Goal: Navigation & Orientation: Find specific page/section

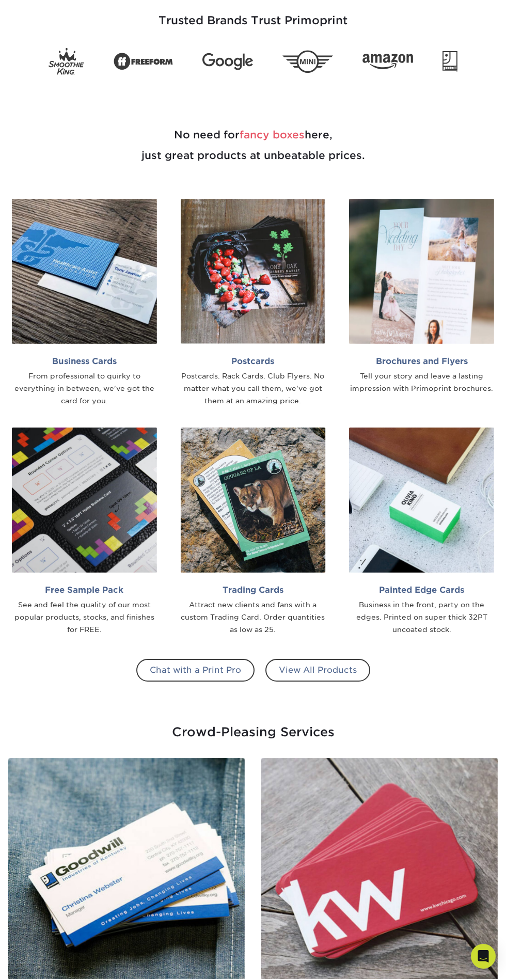
scroll to position [295, 0]
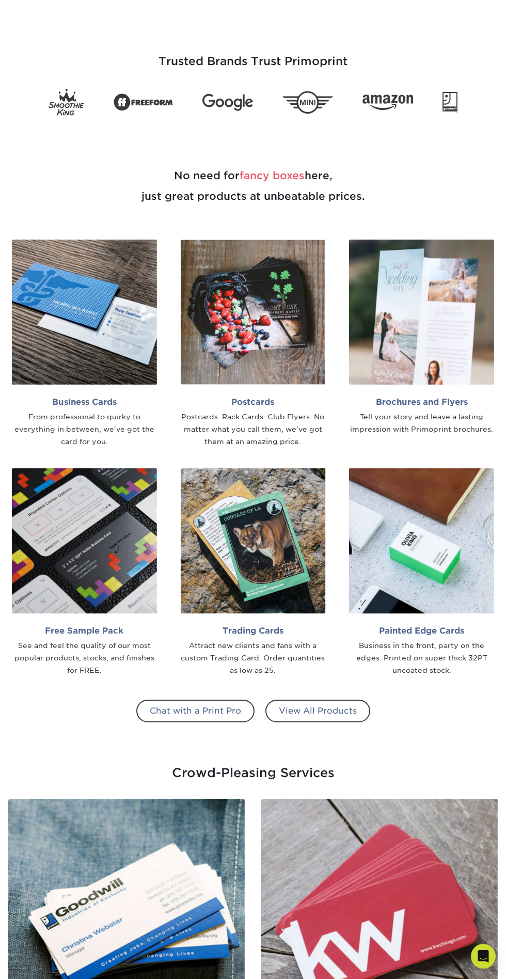
click at [412, 291] on img at bounding box center [421, 312] width 145 height 145
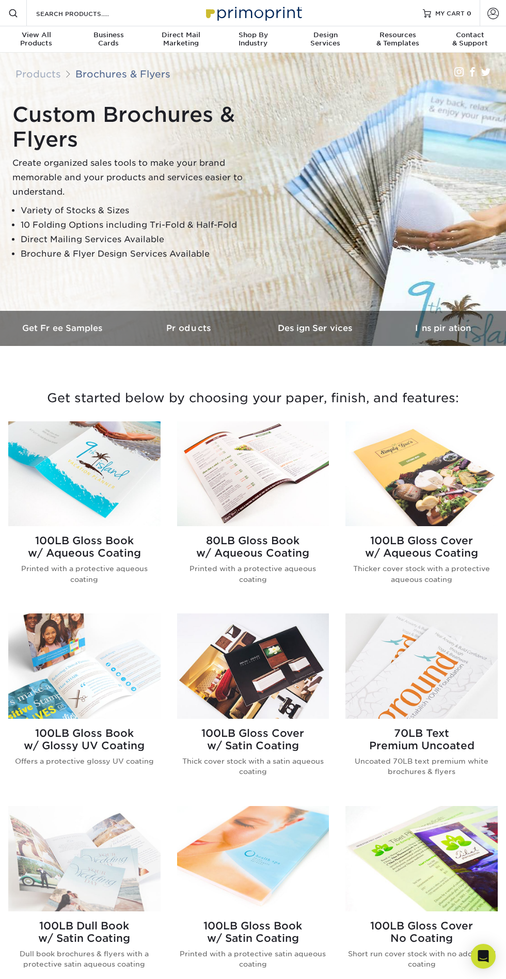
click at [33, 31] on span "View All" at bounding box center [36, 35] width 72 height 8
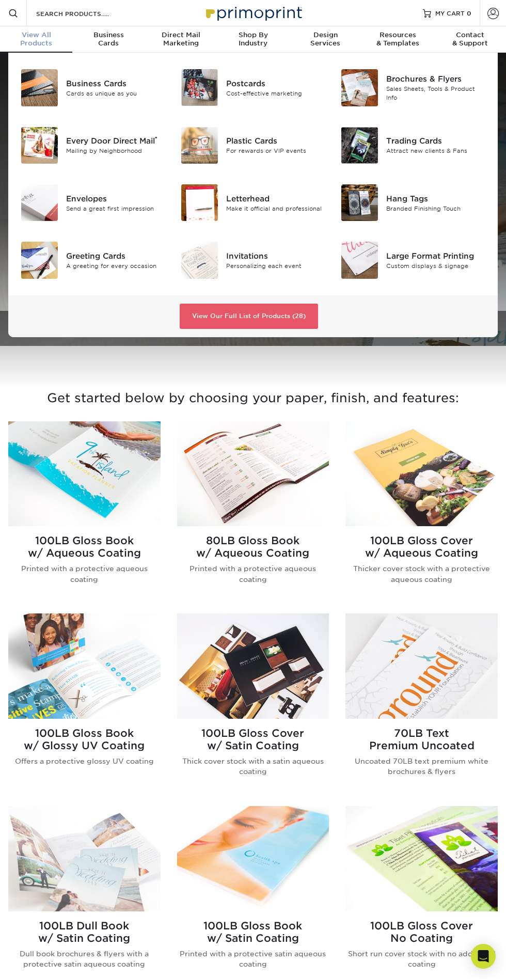
click at [286, 316] on link "View Our Full List of Products (28)" at bounding box center [249, 317] width 138 height 26
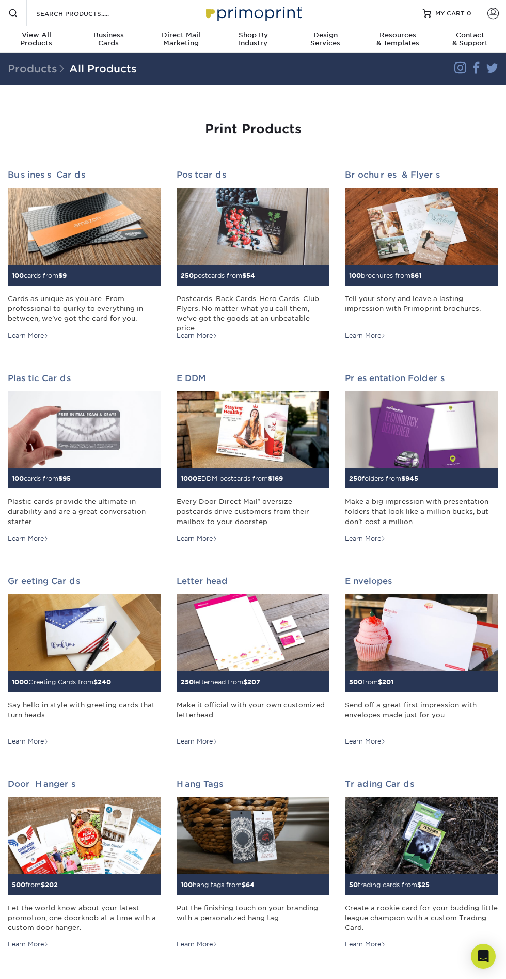
click at [426, 215] on img at bounding box center [421, 226] width 153 height 77
